Goal: Task Accomplishment & Management: Use online tool/utility

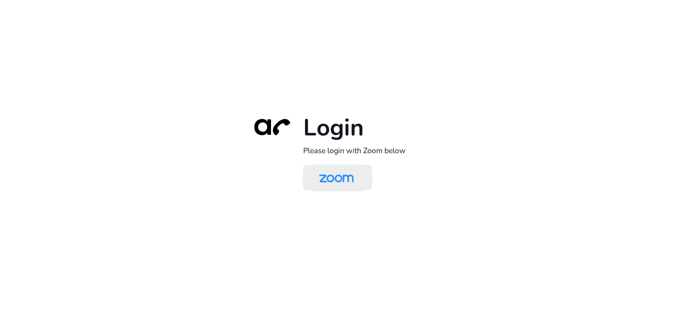
click at [334, 171] on img at bounding box center [337, 178] width 50 height 23
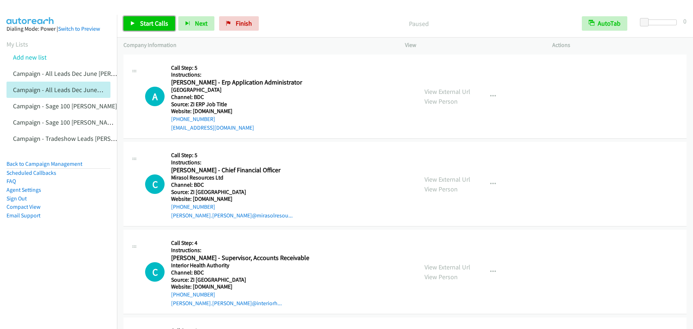
click at [140, 22] on span "Start Calls" at bounding box center [154, 23] width 28 height 8
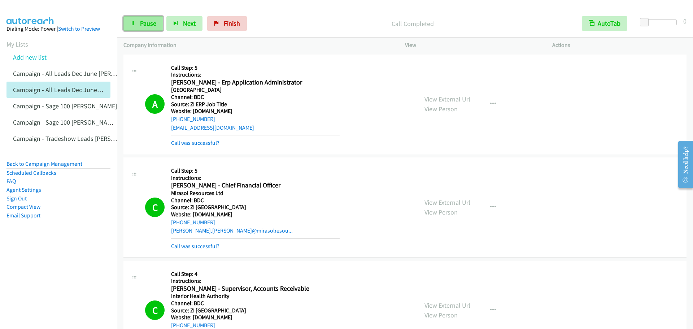
click at [154, 27] on span "Pause" at bounding box center [148, 23] width 16 height 8
click at [153, 26] on span "Start Calls" at bounding box center [154, 23] width 28 height 8
click at [142, 20] on span "Pause" at bounding box center [148, 23] width 16 height 8
click at [154, 26] on span "Start Calls" at bounding box center [154, 23] width 28 height 8
click at [137, 22] on link "Pause" at bounding box center [144, 23] width 40 height 14
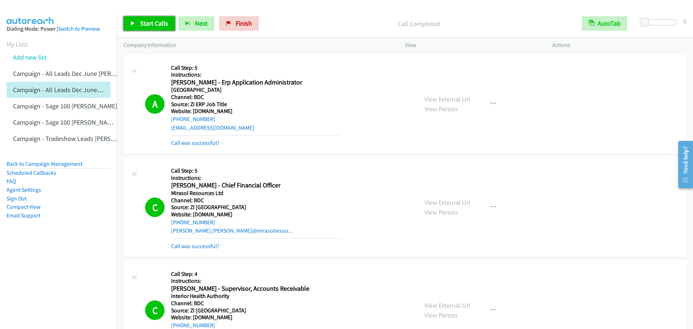
click at [161, 23] on span "Start Calls" at bounding box center [154, 23] width 28 height 8
click at [150, 27] on link "Pause" at bounding box center [144, 23] width 40 height 14
click at [149, 27] on link "Start Calls" at bounding box center [150, 23] width 52 height 14
click at [149, 27] on link "Pause" at bounding box center [144, 23] width 40 height 14
click at [143, 27] on link "Start Calls" at bounding box center [150, 23] width 52 height 14
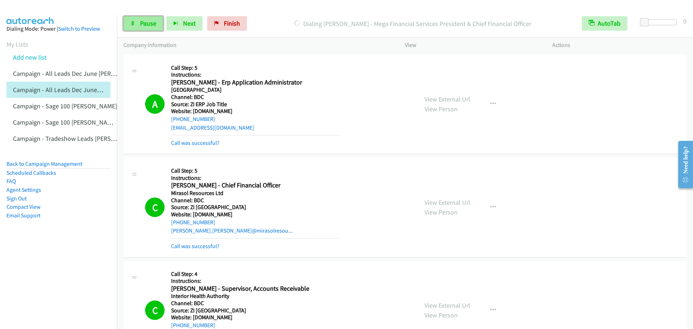
click at [155, 27] on link "Pause" at bounding box center [144, 23] width 40 height 14
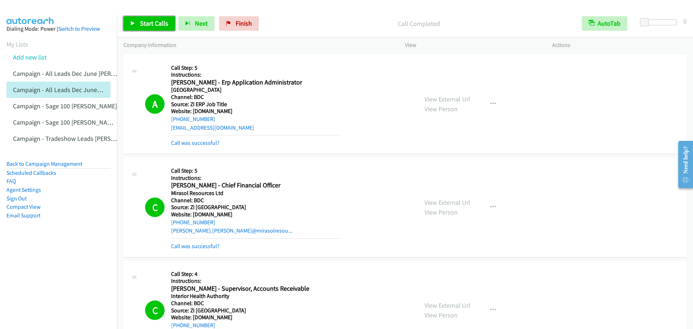
click at [148, 24] on span "Start Calls" at bounding box center [154, 23] width 28 height 8
click at [144, 27] on span "Pause" at bounding box center [148, 23] width 16 height 8
click at [138, 21] on link "Start Calls" at bounding box center [150, 23] width 52 height 14
click at [146, 20] on span "Pause" at bounding box center [148, 23] width 16 height 8
click at [154, 21] on span "Start Calls" at bounding box center [154, 23] width 28 height 8
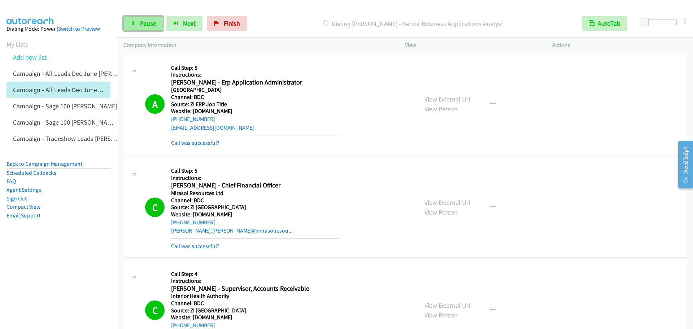
click at [134, 25] on icon at bounding box center [132, 23] width 5 height 5
click at [148, 25] on span "Start Calls" at bounding box center [154, 23] width 28 height 8
click at [145, 23] on span "Pause" at bounding box center [148, 23] width 16 height 8
click at [159, 28] on link "Start Calls" at bounding box center [150, 23] width 52 height 14
click at [138, 16] on div "Start Calls Pause Next Finish Dialing Jodi Thompson - Manager, Billing AutoTab …" at bounding box center [405, 24] width 576 height 28
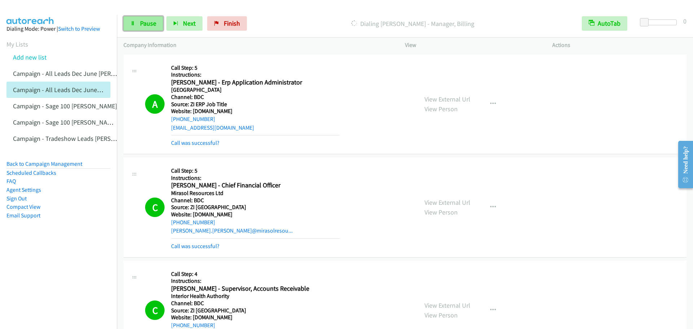
click at [156, 20] on span "Pause" at bounding box center [148, 23] width 16 height 8
click at [151, 26] on span "Start Calls" at bounding box center [154, 23] width 28 height 8
click at [148, 25] on span "Pause" at bounding box center [148, 23] width 16 height 8
click at [138, 23] on link "Start Calls" at bounding box center [150, 23] width 52 height 14
click at [147, 18] on link "Pause" at bounding box center [144, 23] width 40 height 14
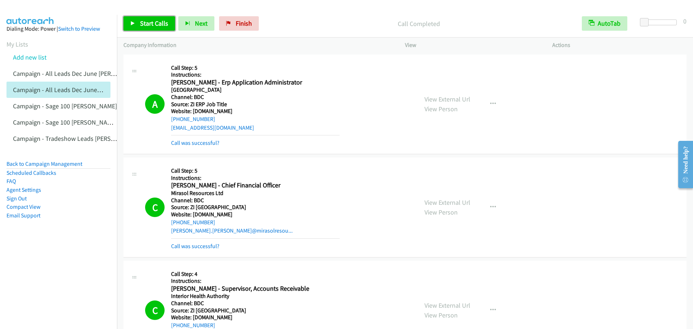
click at [132, 20] on link "Start Calls" at bounding box center [150, 23] width 52 height 14
click at [151, 22] on span "Pause" at bounding box center [148, 23] width 16 height 8
click at [151, 22] on span "Start Calls" at bounding box center [154, 23] width 28 height 8
click at [147, 25] on span "Pause" at bounding box center [148, 23] width 16 height 8
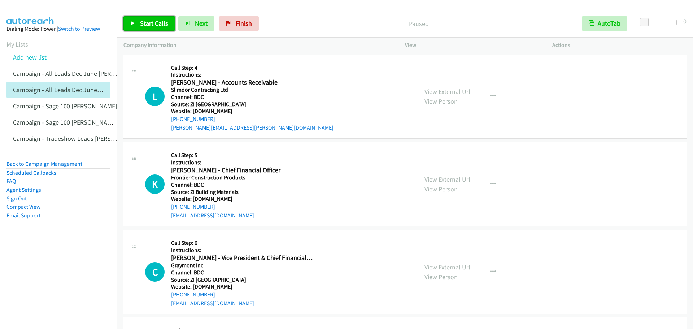
click at [156, 22] on span "Start Calls" at bounding box center [154, 23] width 28 height 8
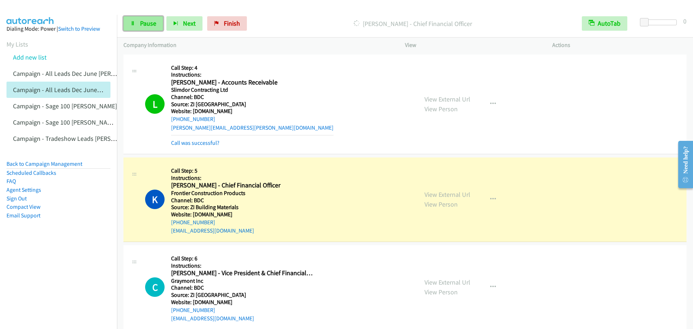
click at [143, 25] on span "Pause" at bounding box center [148, 23] width 16 height 8
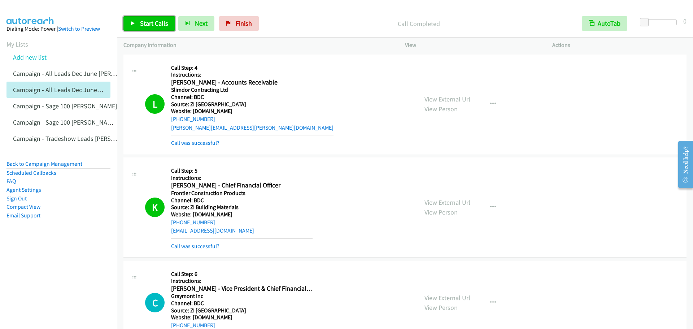
click at [140, 19] on link "Start Calls" at bounding box center [150, 23] width 52 height 14
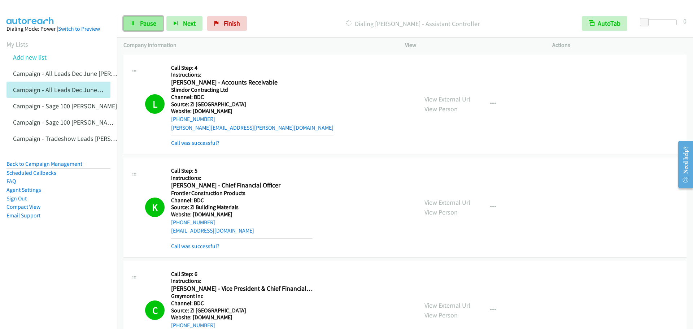
click at [153, 23] on span "Pause" at bounding box center [148, 23] width 16 height 8
click at [141, 24] on span "Start Calls" at bounding box center [154, 23] width 28 height 8
click at [139, 22] on link "Pause" at bounding box center [144, 23] width 40 height 14
click at [152, 21] on span "Start Calls" at bounding box center [154, 23] width 28 height 8
click at [134, 21] on icon at bounding box center [132, 23] width 5 height 5
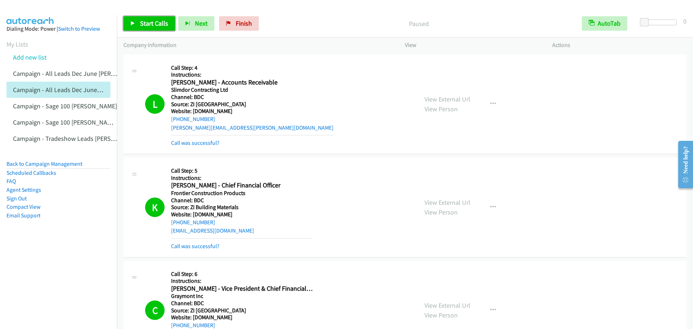
click at [134, 21] on icon at bounding box center [132, 23] width 5 height 5
click at [135, 23] on icon at bounding box center [132, 23] width 5 height 5
click at [152, 25] on span "Pause" at bounding box center [148, 23] width 16 height 8
